Goal: Obtain resource: Download file/media

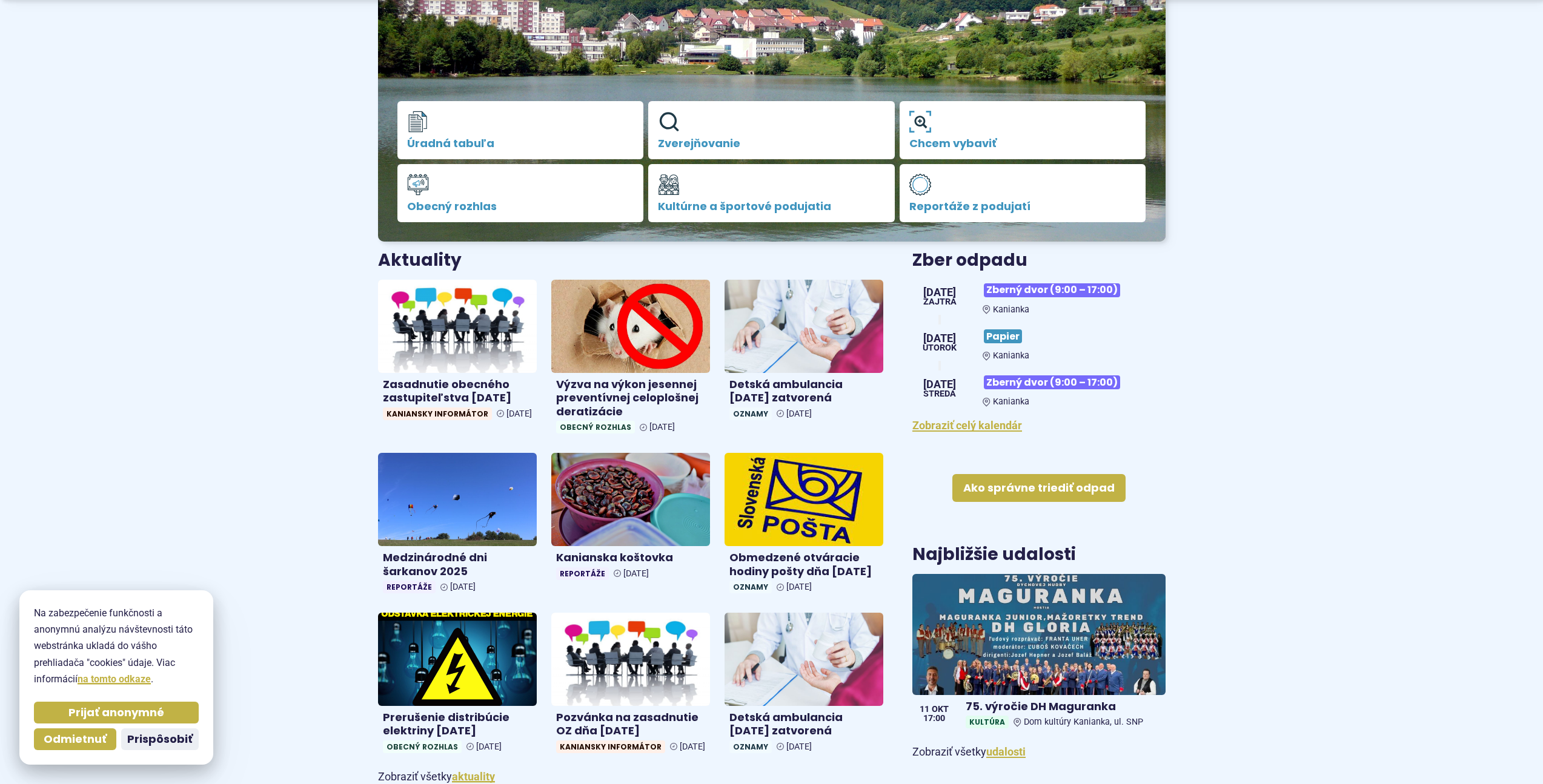
scroll to position [243, 0]
click at [246, 369] on body "Na zabezpečenie funkčnosti a anonymnú analýzu návštevnosti táto webstránka ukla…" at bounding box center [772, 735] width 1543 height 1954
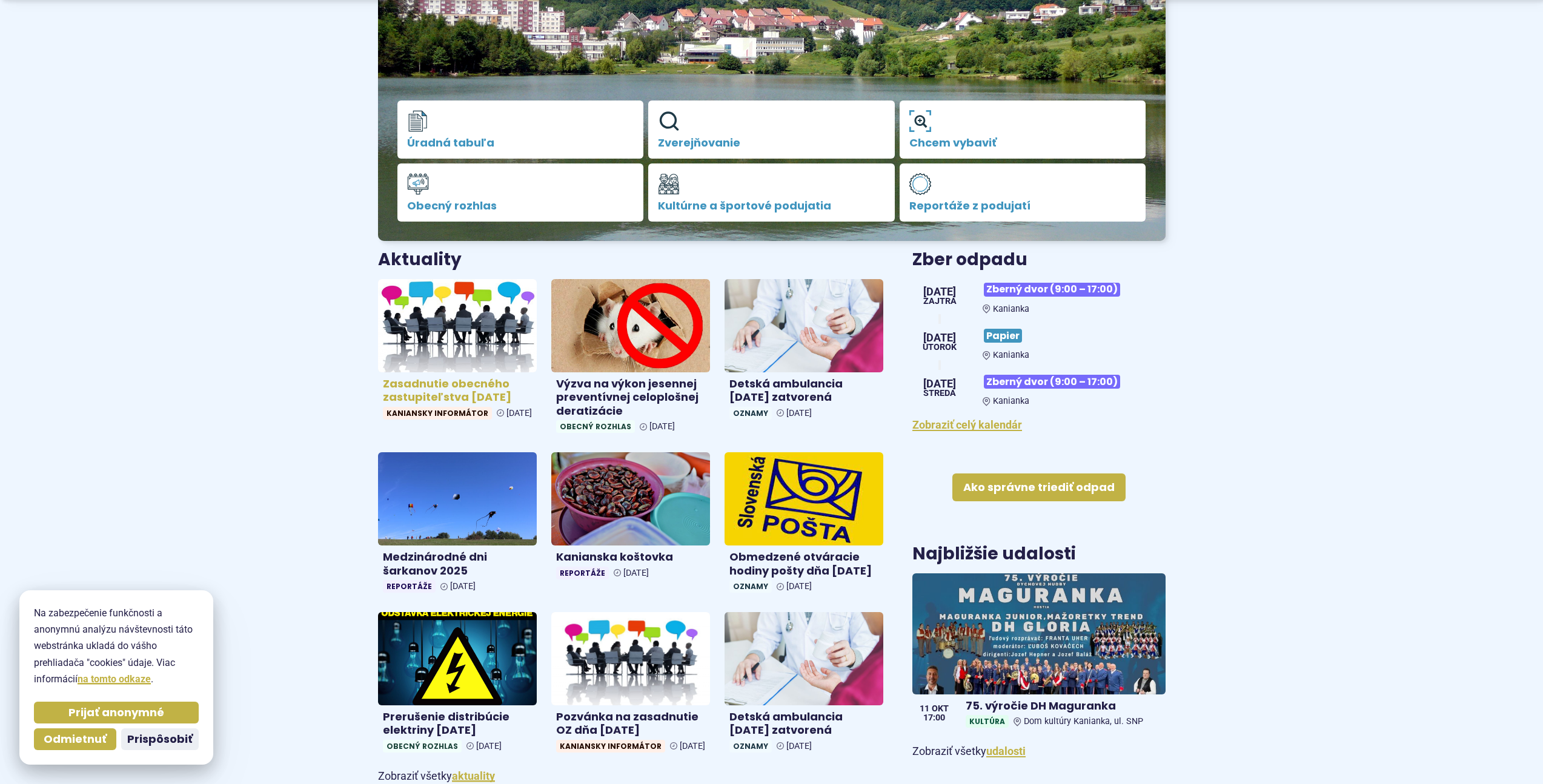
click at [439, 378] on h4 "Zasadnutie obecného zastupiteľstva [DATE]" at bounding box center [457, 391] width 149 height 27
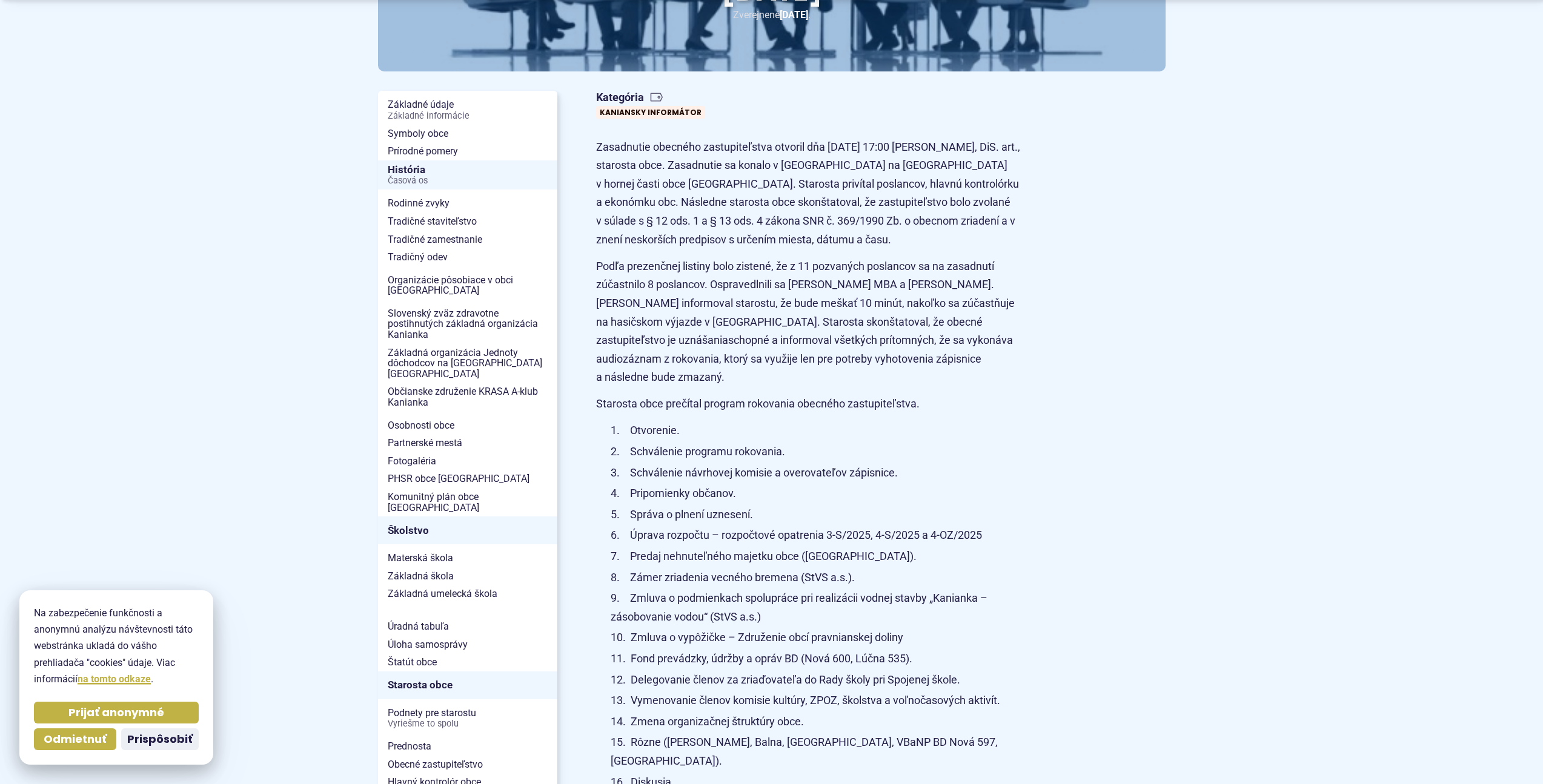
scroll to position [545, 0]
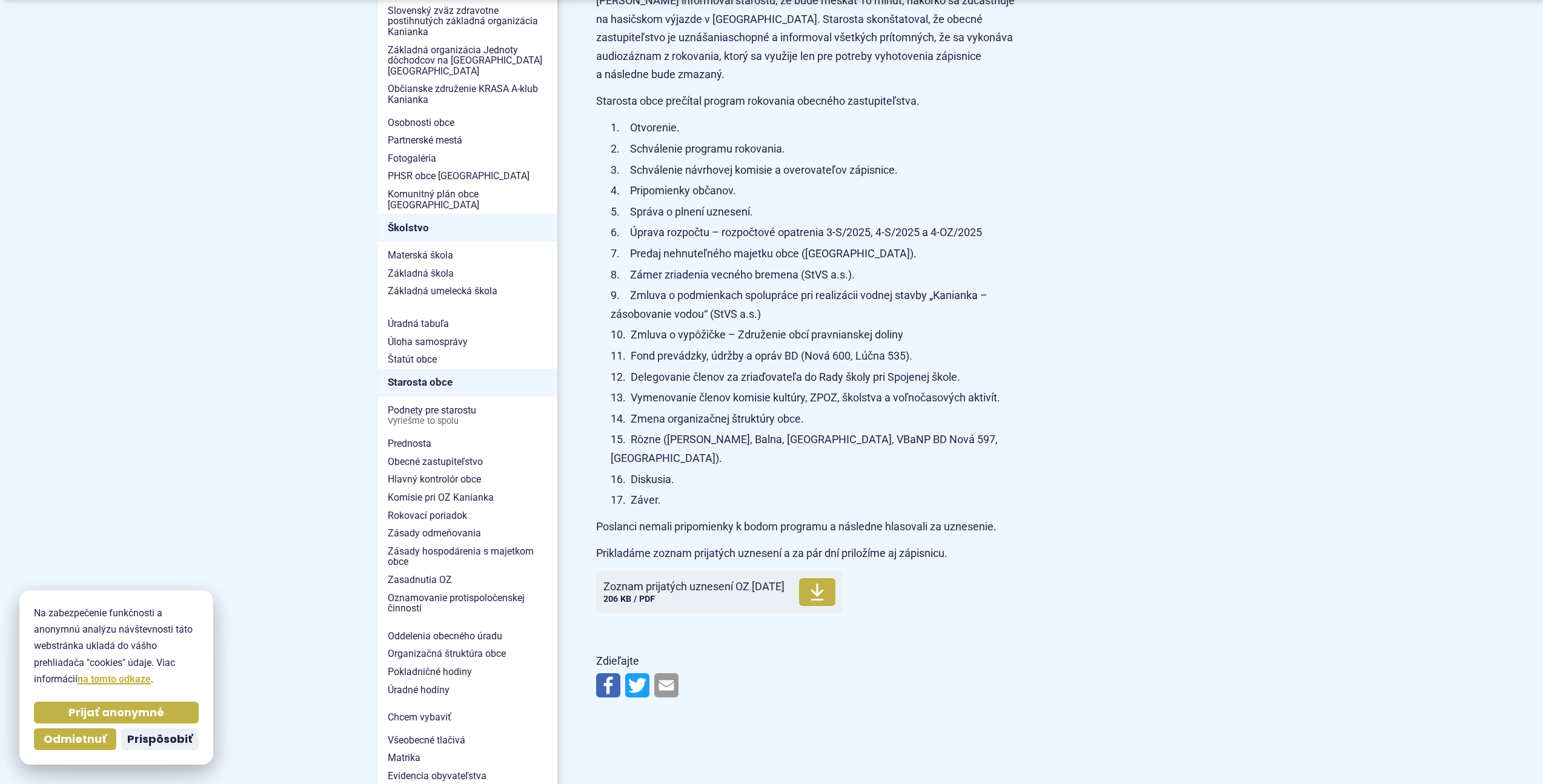
click at [188, 188] on body "Na zabezpečenie funkčnosti a anonymnú analýzu návštevnosti táto webstránka ukla…" at bounding box center [772, 759] width 1543 height 2608
click at [732, 581] on span "Zoznam prijatých uznesení OZ 8.10.2025" at bounding box center [694, 587] width 181 height 12
